Goal: Information Seeking & Learning: Learn about a topic

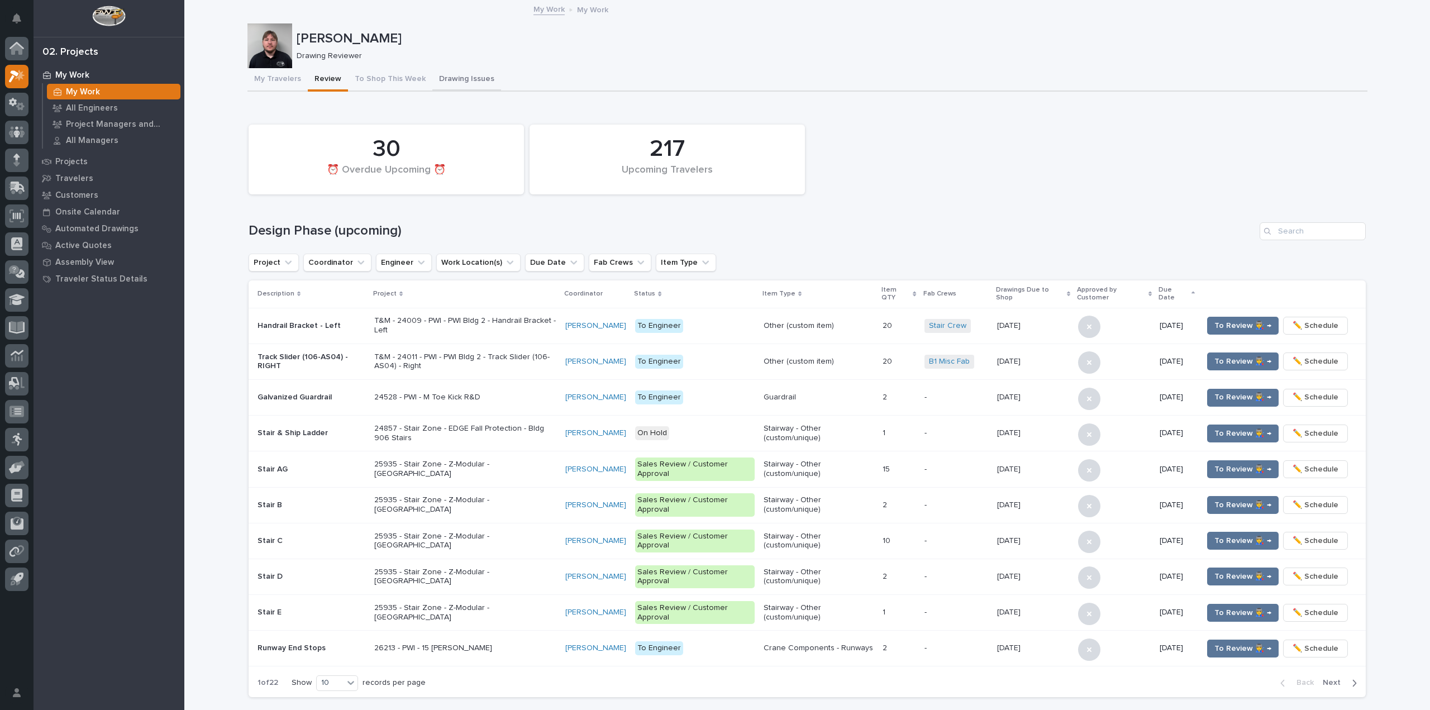
click at [436, 70] on button "Drawing Issues" at bounding box center [466, 79] width 69 height 23
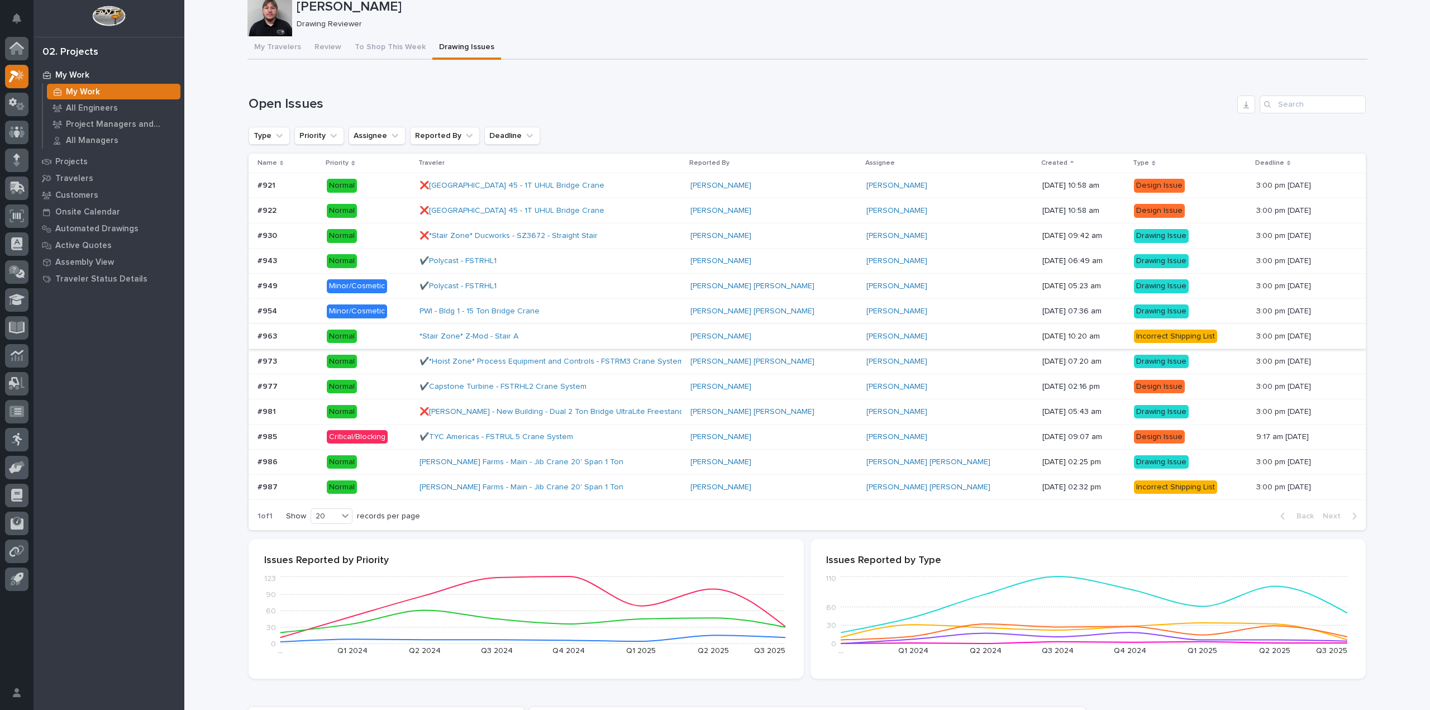
scroll to position [56, 0]
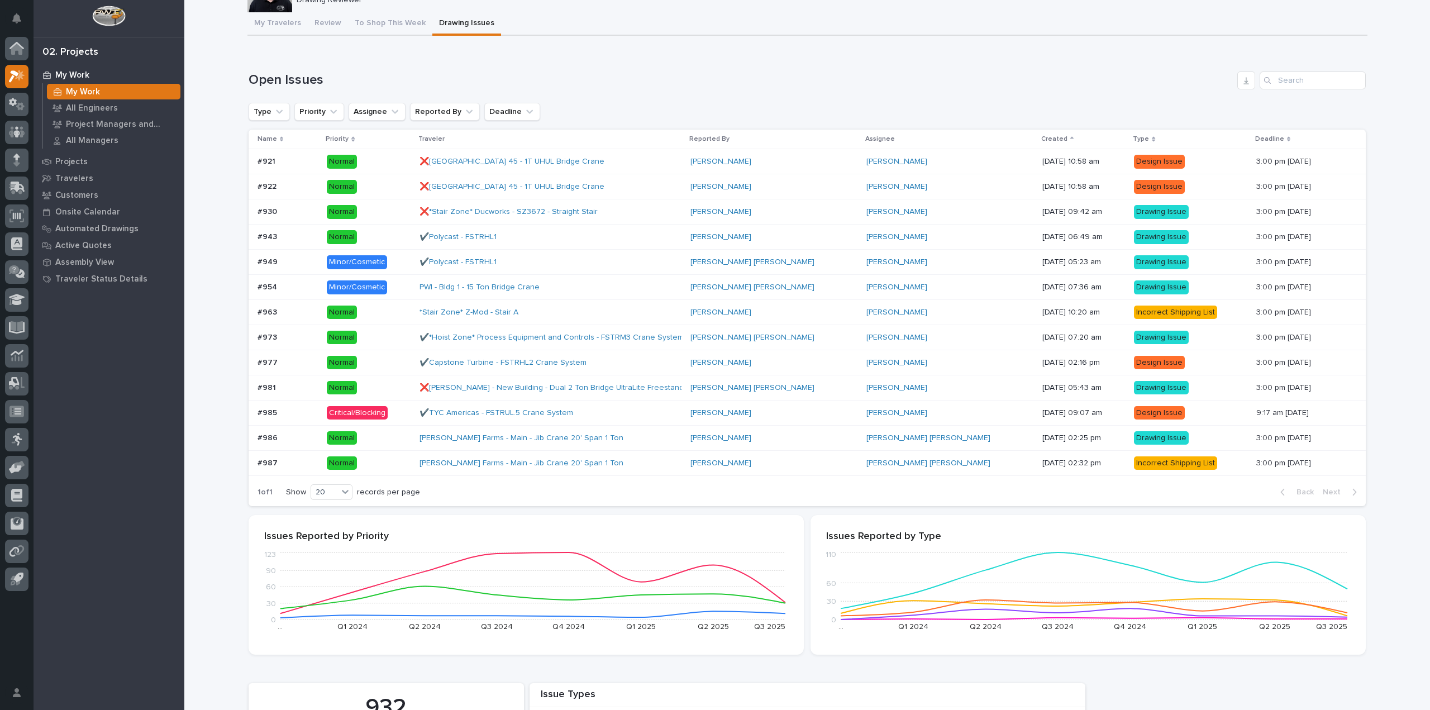
click at [378, 452] on div "Normal" at bounding box center [369, 463] width 84 height 23
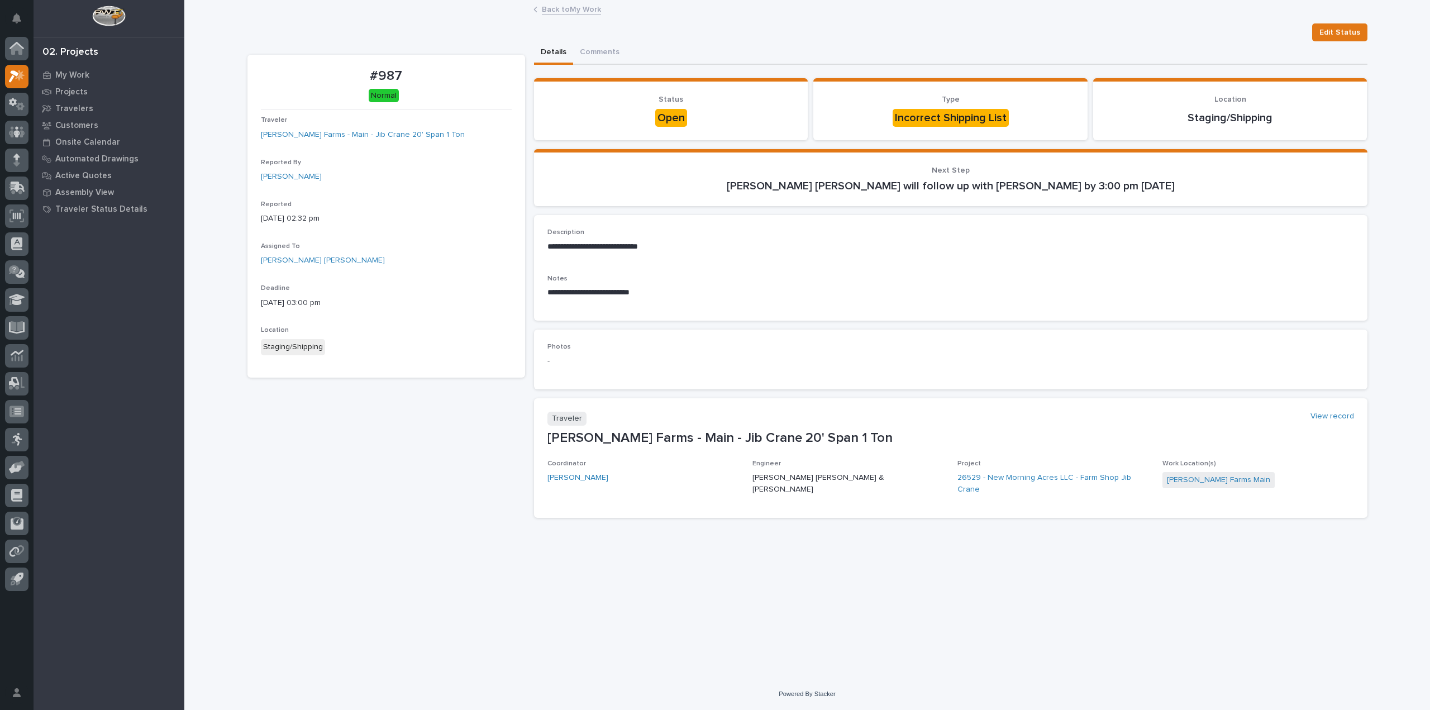
click at [574, 6] on link "Back to My Work" at bounding box center [571, 8] width 59 height 13
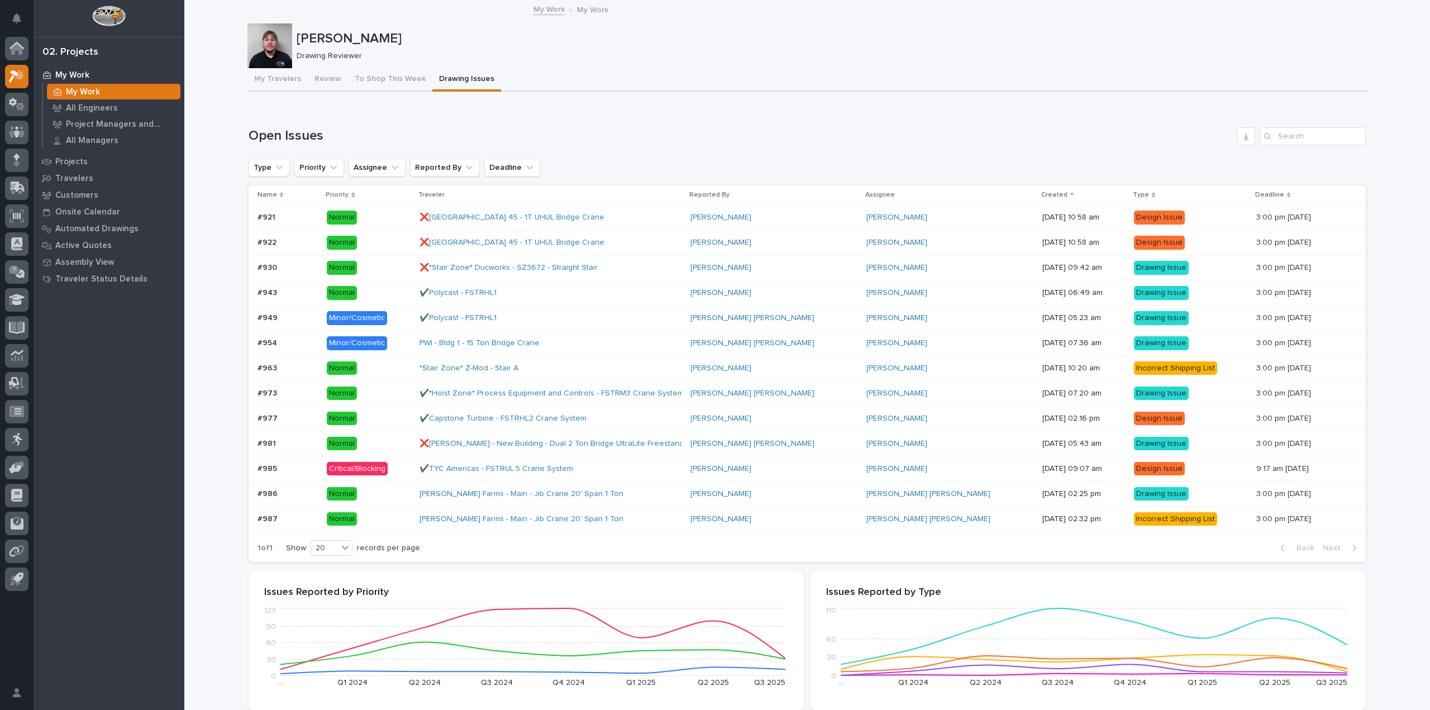
click at [402, 498] on p "Normal" at bounding box center [369, 494] width 84 height 14
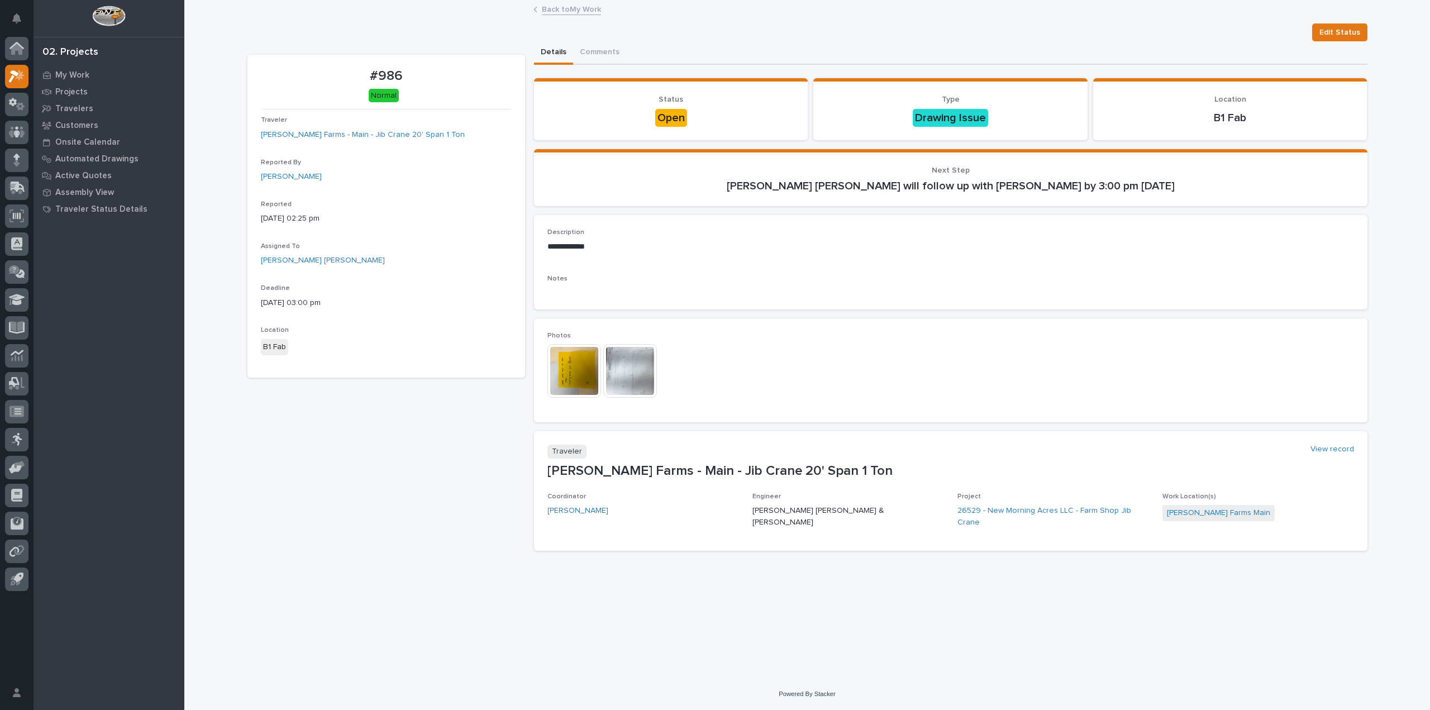
click at [589, 371] on img at bounding box center [574, 371] width 54 height 54
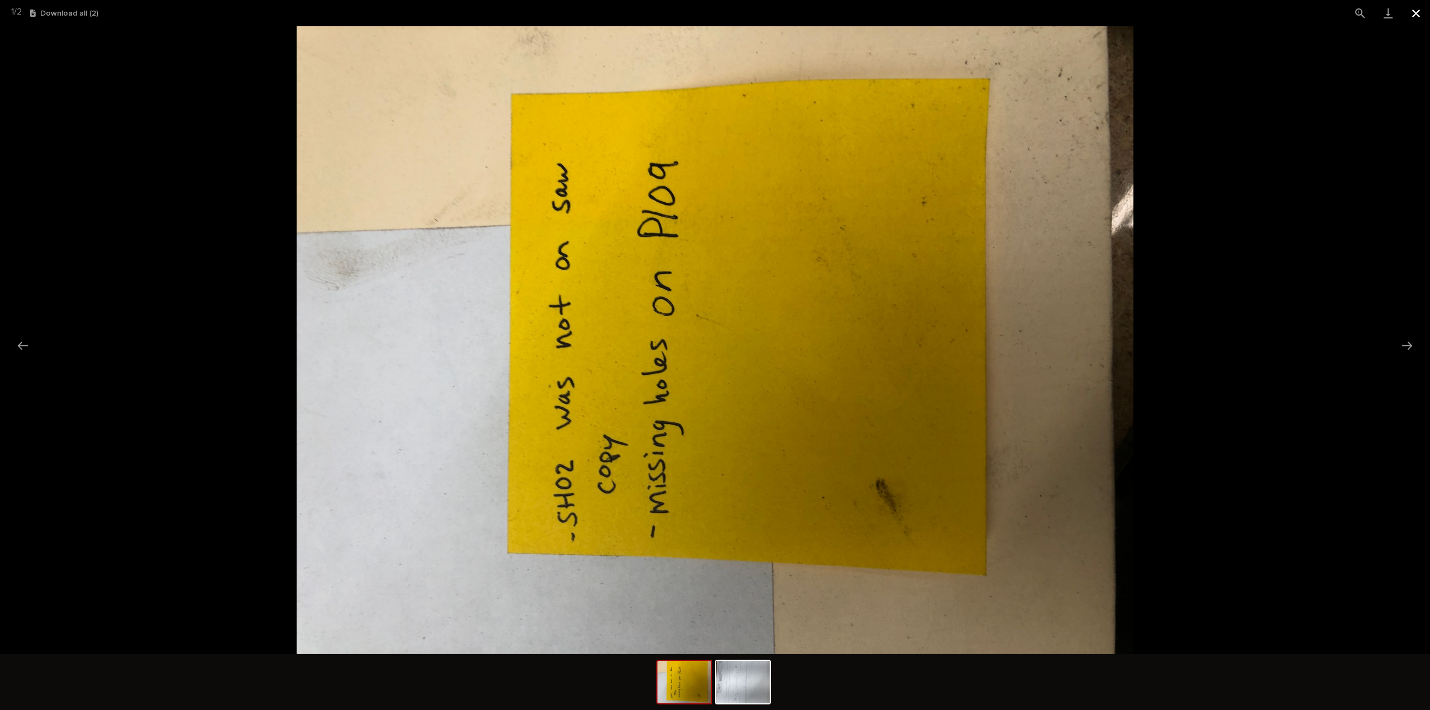
click at [1415, 18] on button "Close gallery" at bounding box center [1416, 13] width 28 height 26
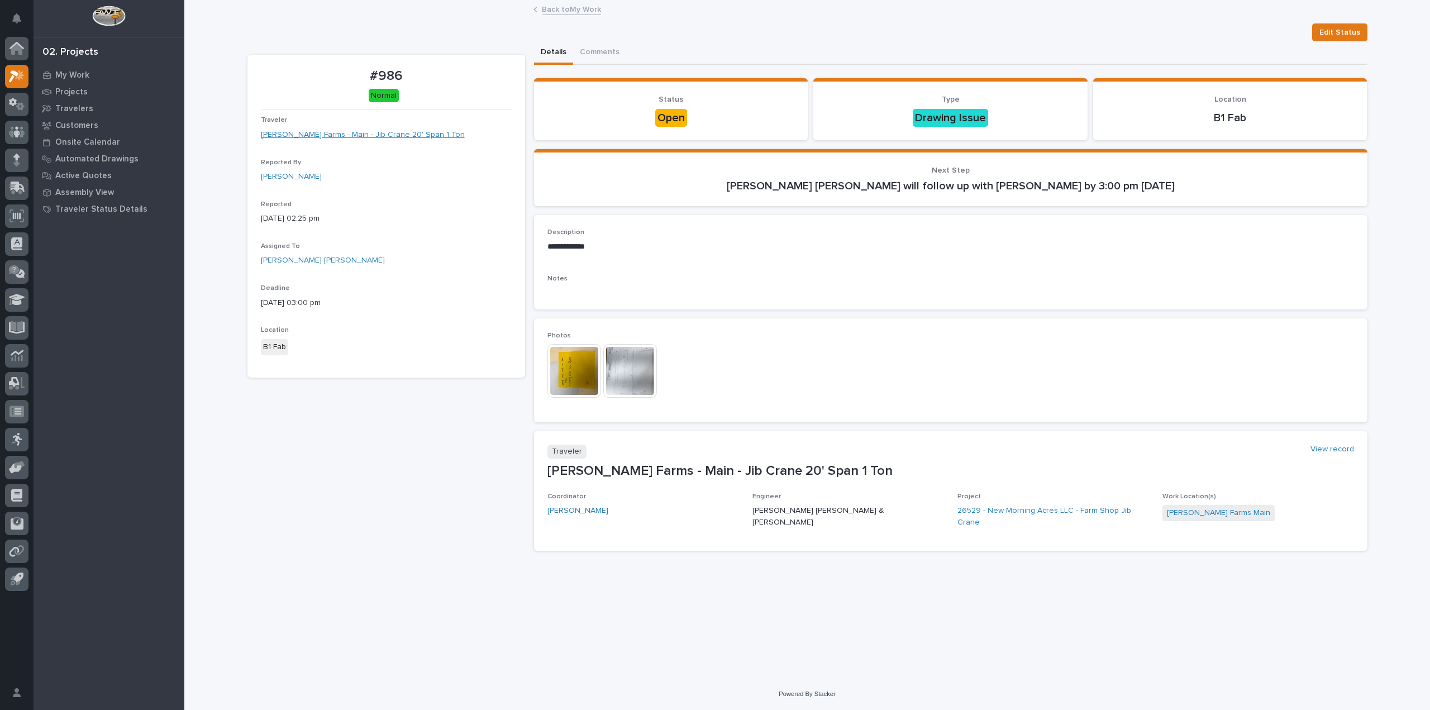
click at [351, 137] on link "[PERSON_NAME] Farms - Main - Jib Crane 20' Span 1 Ton" at bounding box center [363, 135] width 204 height 12
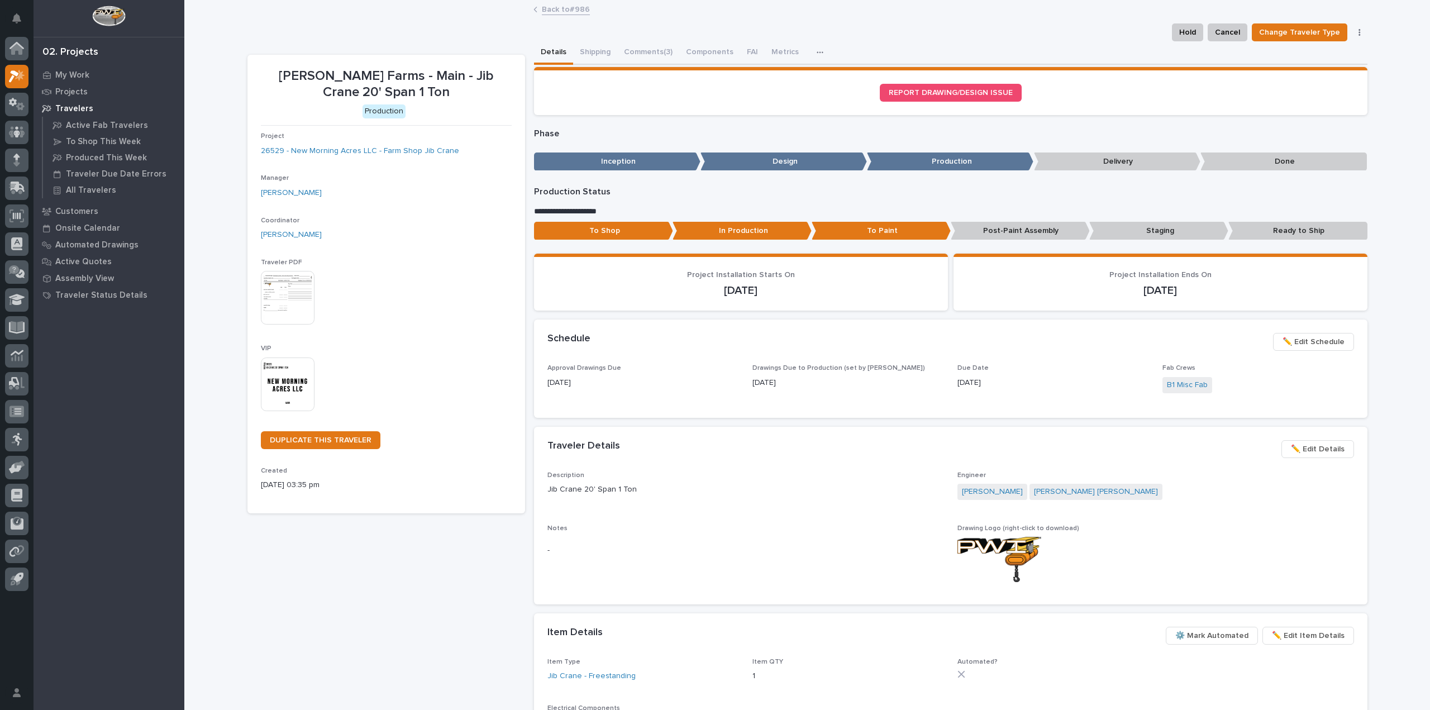
click at [266, 297] on img at bounding box center [288, 298] width 54 height 54
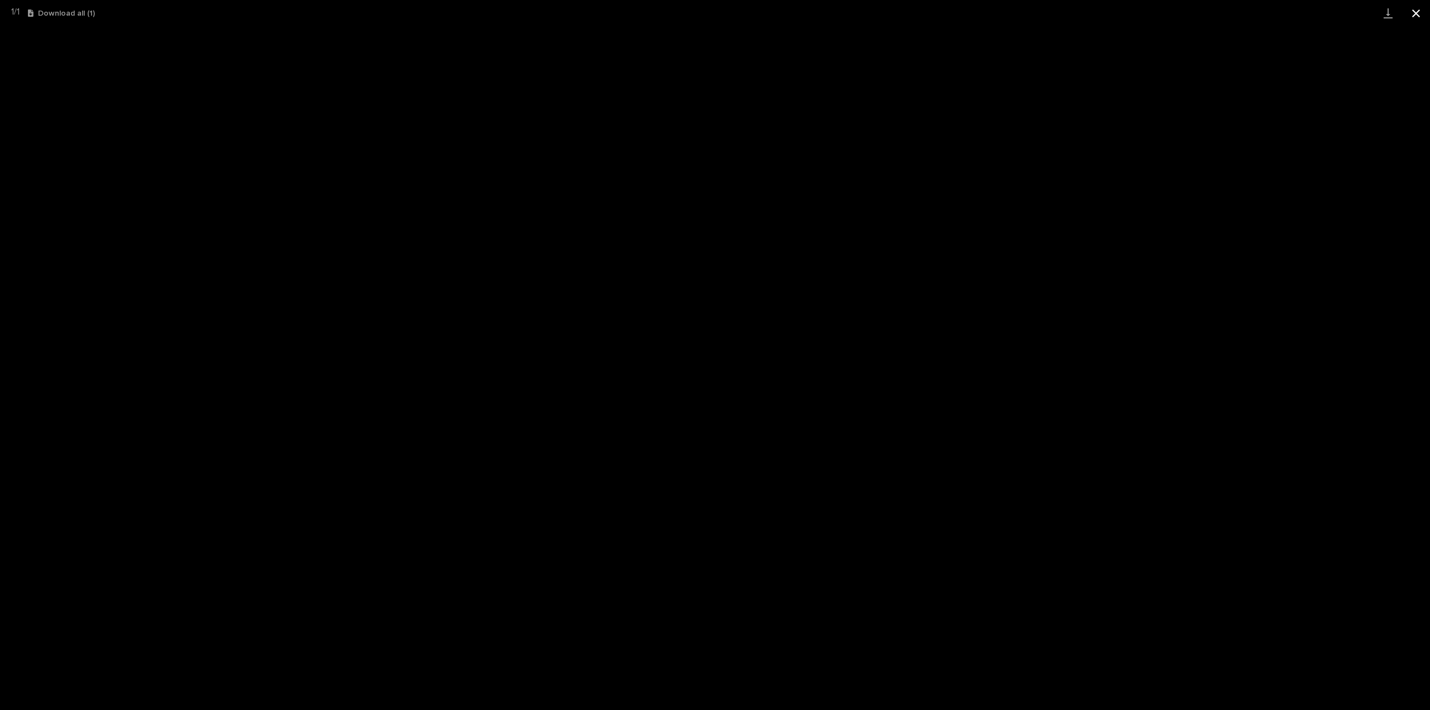
click at [1415, 13] on button "Close gallery" at bounding box center [1416, 13] width 28 height 26
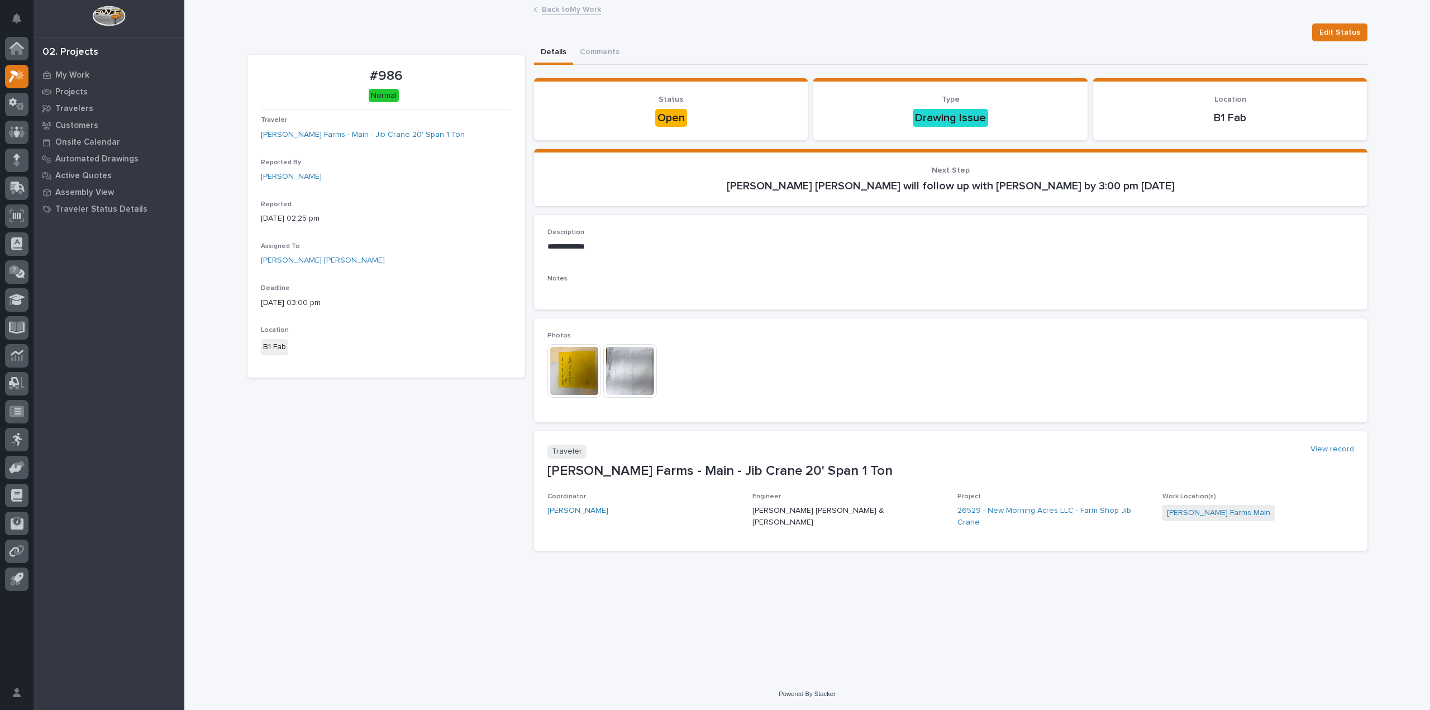
click at [595, 372] on img at bounding box center [574, 371] width 54 height 54
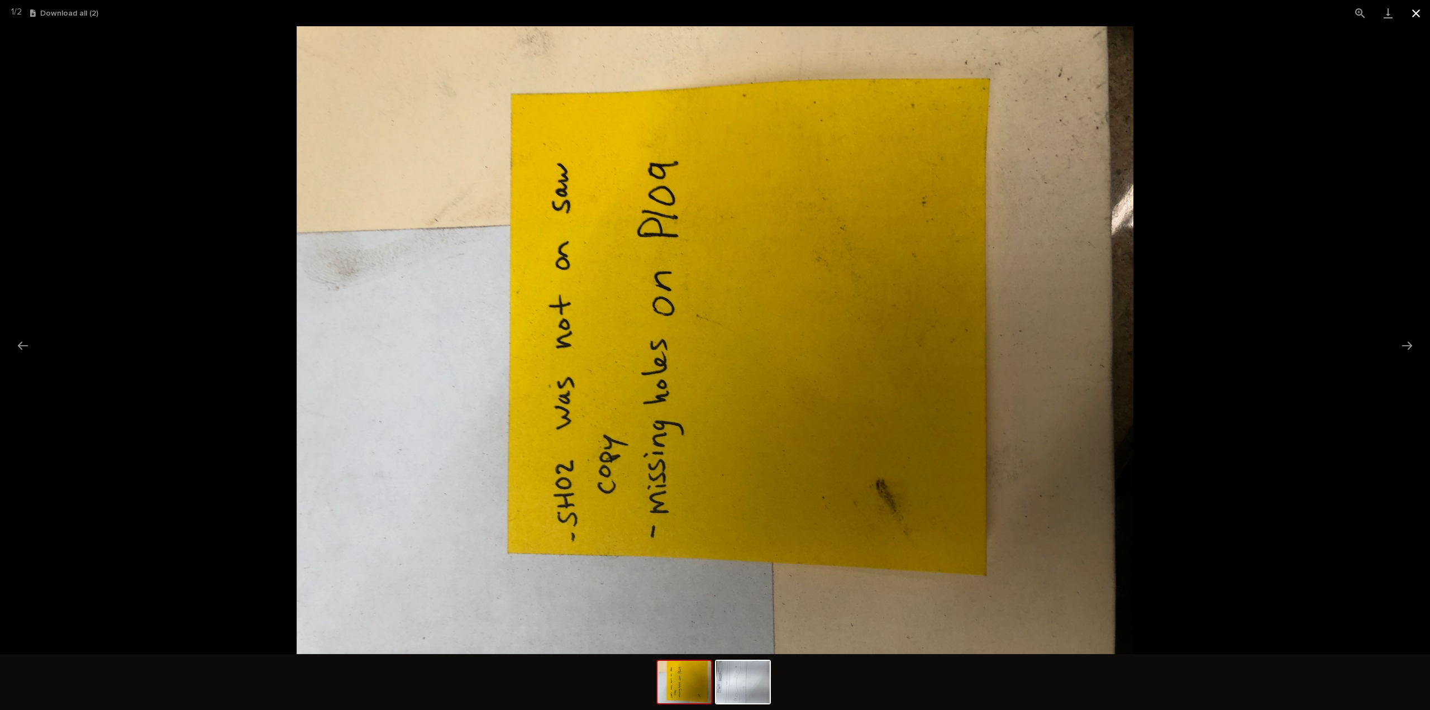
click at [1423, 18] on button "Close gallery" at bounding box center [1416, 13] width 28 height 26
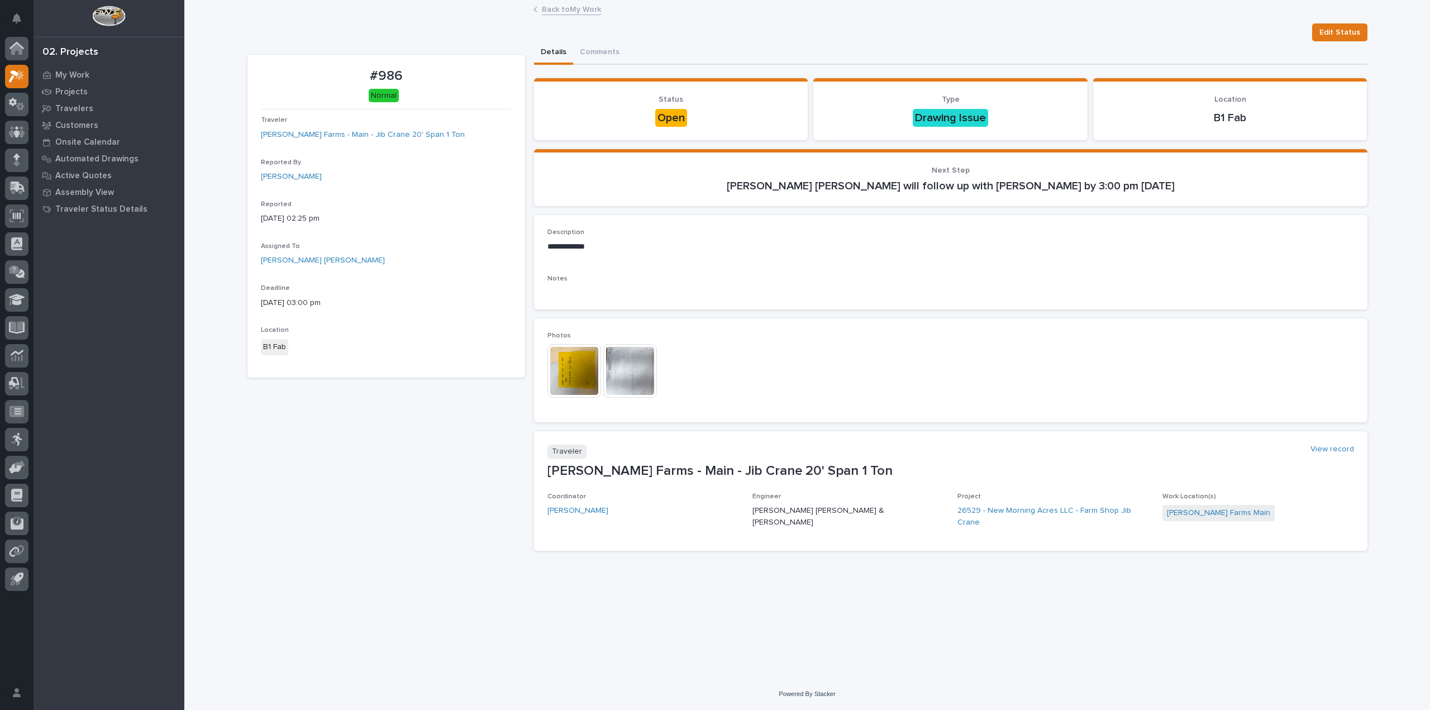
click at [103, 22] on img at bounding box center [108, 16] width 33 height 21
